Goal: Information Seeking & Learning: Understand process/instructions

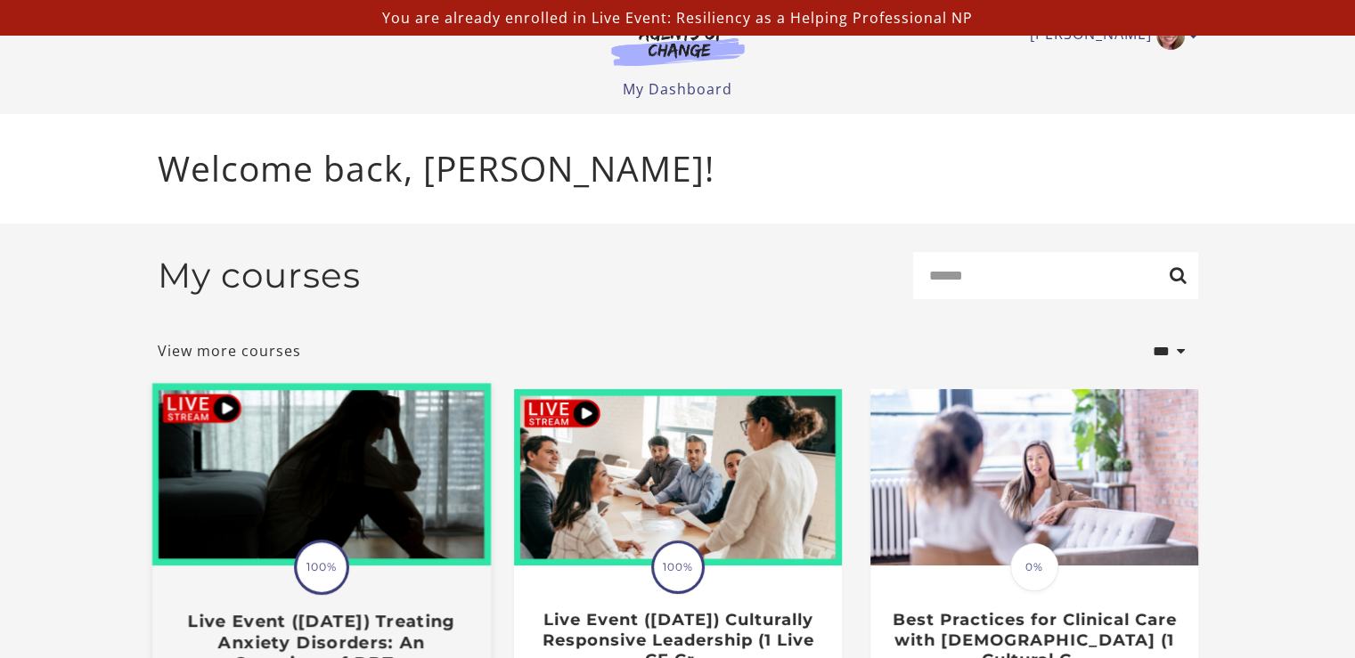
click at [310, 510] on img at bounding box center [320, 475] width 339 height 183
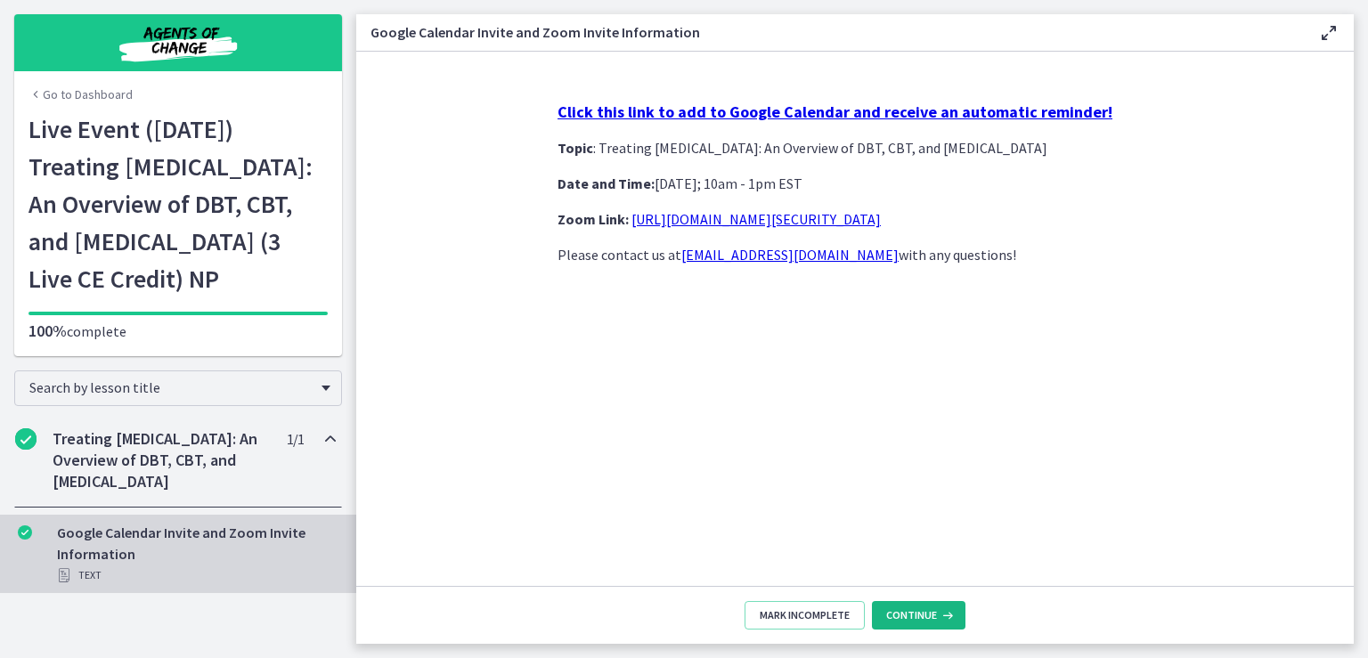
click at [918, 616] on button "Continue" at bounding box center [919, 615] width 94 height 29
click at [899, 616] on span "Continue" at bounding box center [911, 615] width 51 height 14
click at [143, 486] on h2 "Treating Anxiety Disorders: An Overview of DBT, CBT, and Exposure and Response …" at bounding box center [161, 460] width 217 height 64
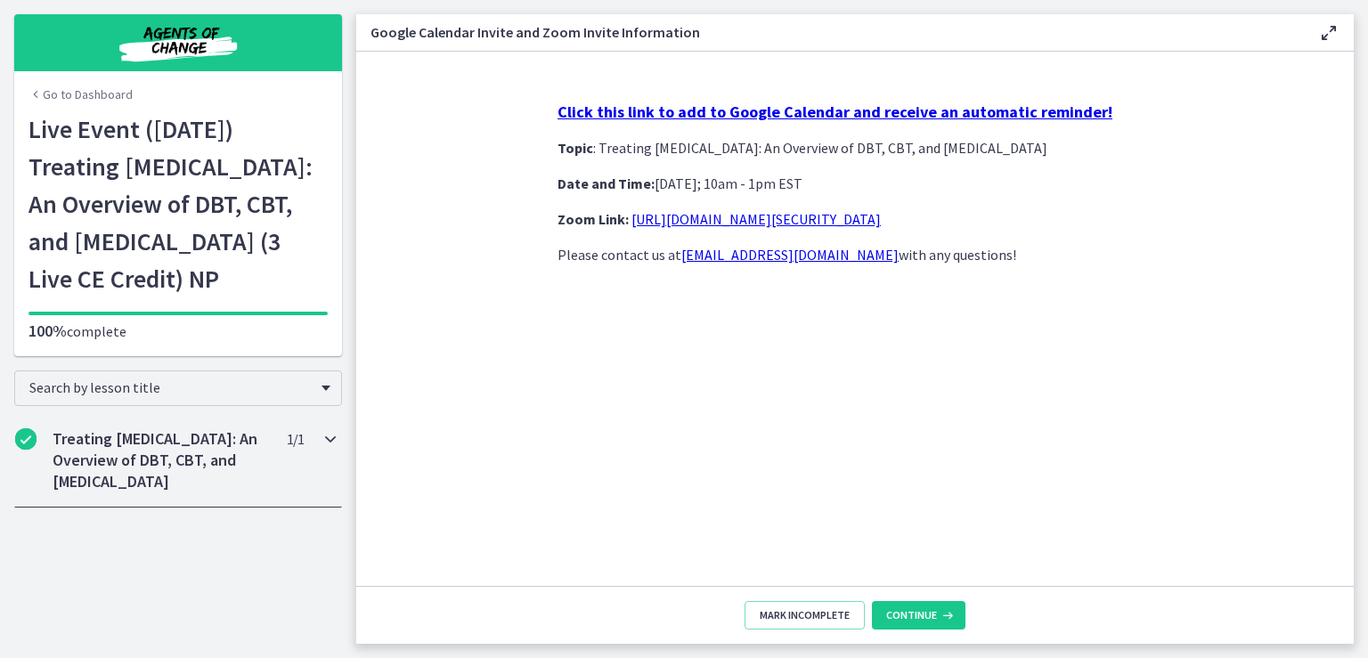
click at [143, 486] on h2 "Treating Anxiety Disorders: An Overview of DBT, CBT, and Exposure and Response …" at bounding box center [161, 460] width 217 height 64
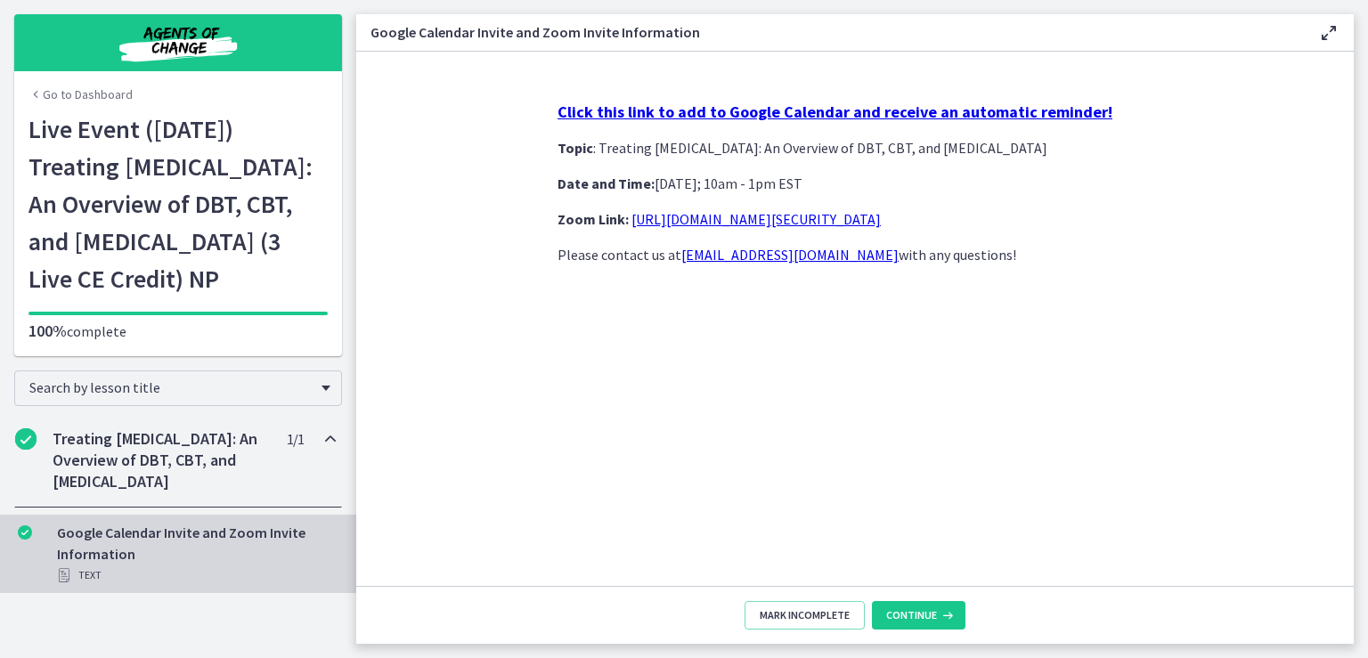
click at [210, 586] on div "Google Calendar Invite and Zoom Invite Information Text" at bounding box center [196, 554] width 278 height 64
click at [146, 586] on div "Google Calendar Invite and Zoom Invite Information Text" at bounding box center [196, 554] width 278 height 64
click at [592, 484] on div "Click this link to add to Google Calendar and receive an automatic reminder! To…" at bounding box center [855, 336] width 624 height 499
click at [913, 624] on button "Continue" at bounding box center [919, 615] width 94 height 29
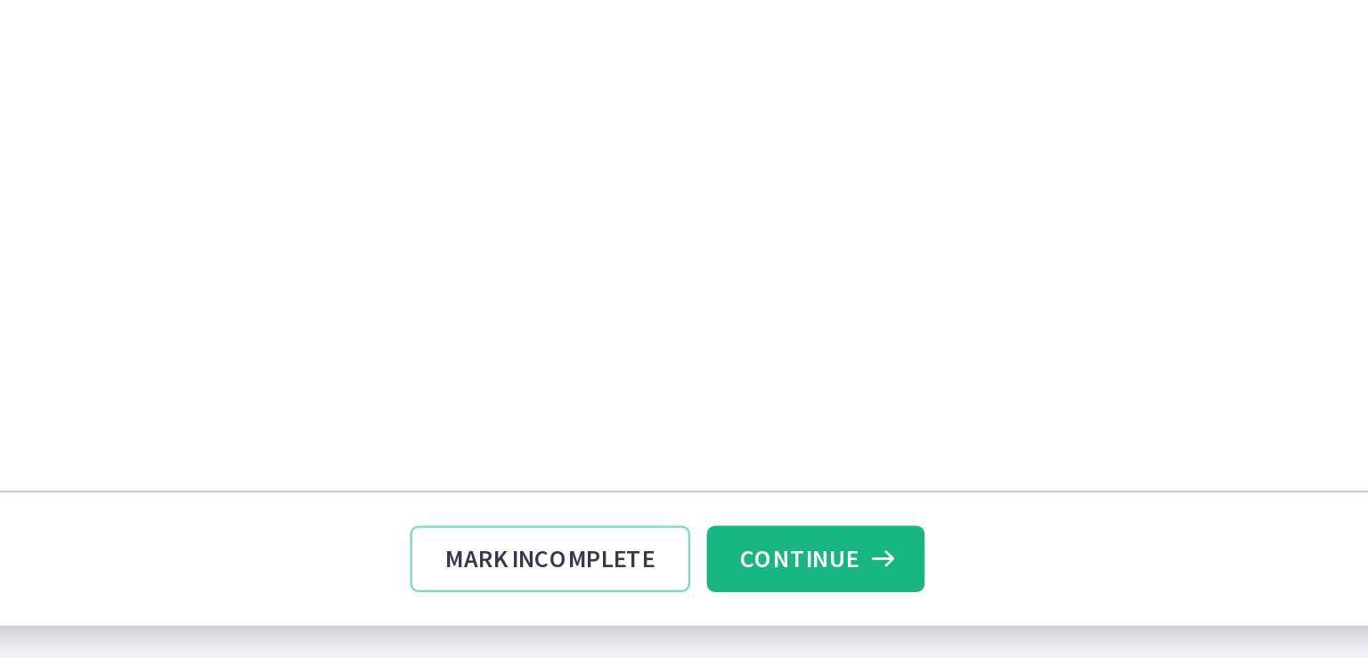
click at [926, 614] on span "Continue" at bounding box center [911, 615] width 51 height 14
click at [919, 614] on span "Continue" at bounding box center [911, 615] width 51 height 14
click at [913, 617] on span "Continue" at bounding box center [911, 615] width 51 height 14
